Goal: Task Accomplishment & Management: Manage account settings

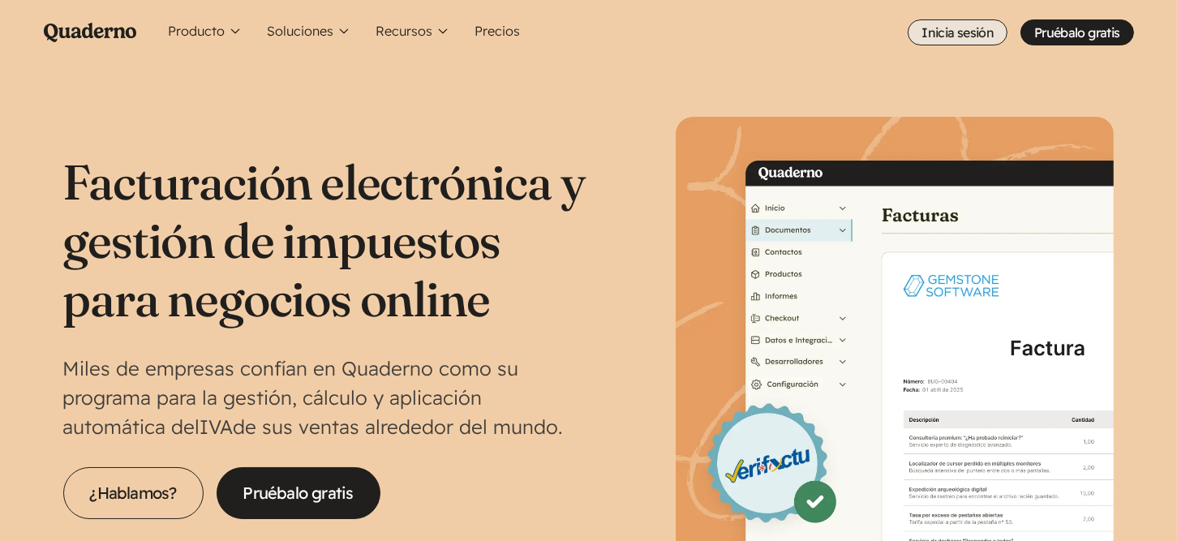
click at [945, 35] on link "Inicia sesión" at bounding box center [958, 32] width 100 height 26
click at [937, 30] on link "Inicia sesión" at bounding box center [958, 32] width 100 height 26
click at [949, 29] on link "Inicia sesión" at bounding box center [958, 32] width 100 height 26
